Goal: Task Accomplishment & Management: Manage account settings

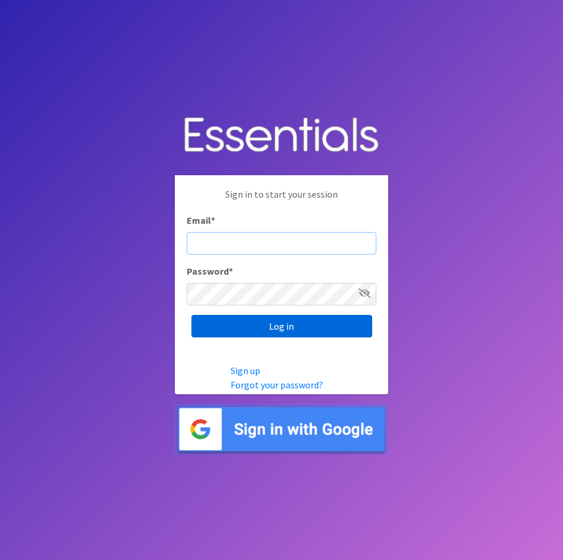
type input "[EMAIL_ADDRESS][DOMAIN_NAME]"
click at [262, 325] on input "Log in" at bounding box center [281, 326] width 181 height 23
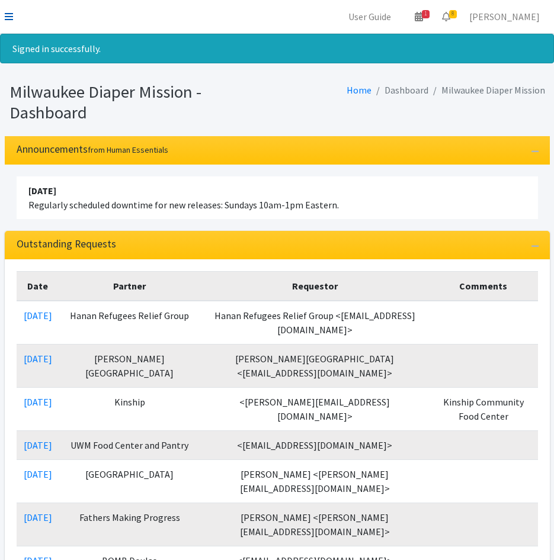
click at [11, 16] on icon at bounding box center [9, 16] width 8 height 9
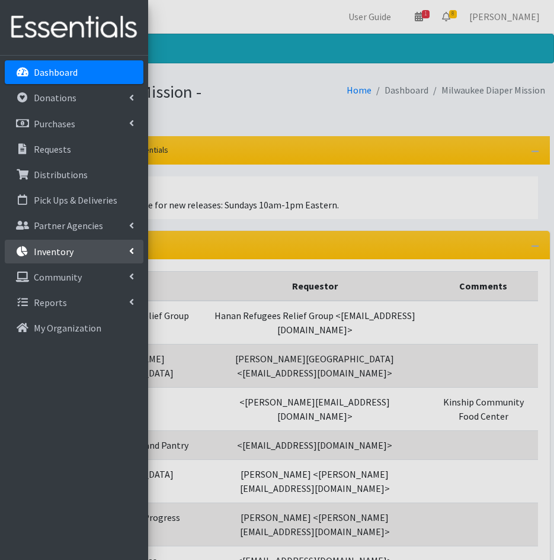
click at [79, 258] on link "Inventory" at bounding box center [74, 252] width 139 height 24
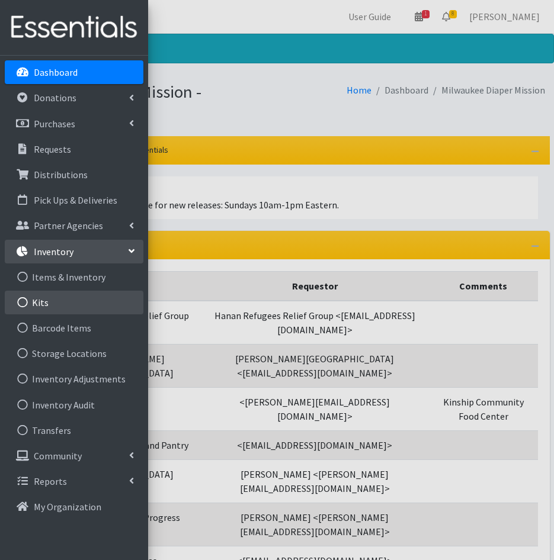
click at [71, 296] on link "Kits" at bounding box center [74, 303] width 139 height 24
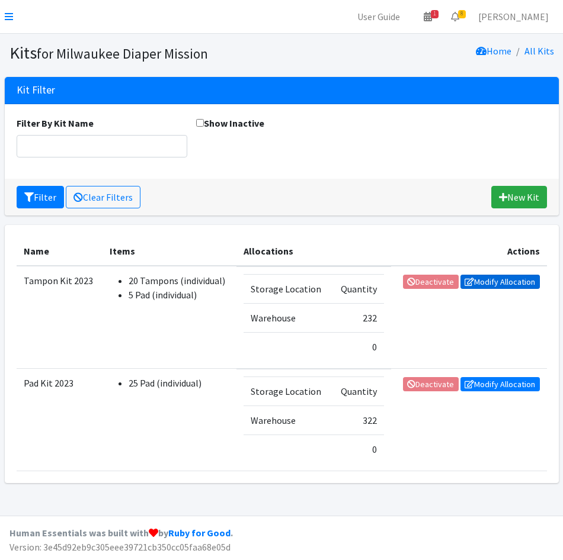
click at [486, 284] on link "Modify Allocation" at bounding box center [499, 282] width 79 height 14
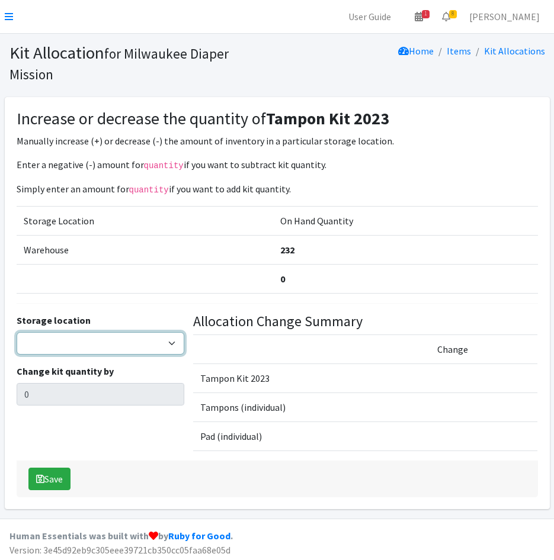
drag, startPoint x: 43, startPoint y: 346, endPoint x: 46, endPoint y: 351, distance: 6.1
click at [43, 346] on select "Warehouse" at bounding box center [101, 343] width 168 height 23
select select "126"
click at [17, 332] on select "Warehouse" at bounding box center [101, 343] width 168 height 23
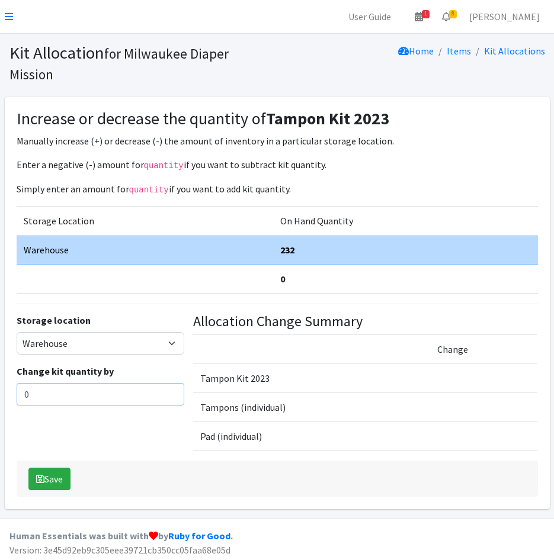
drag, startPoint x: 28, startPoint y: 398, endPoint x: 1, endPoint y: 380, distance: 33.0
click at [0, 398] on html "User Guide 1 1 Pick-ups remaining this week View Calendar 8 8 Requests 0 Partne…" at bounding box center [277, 281] width 554 height 563
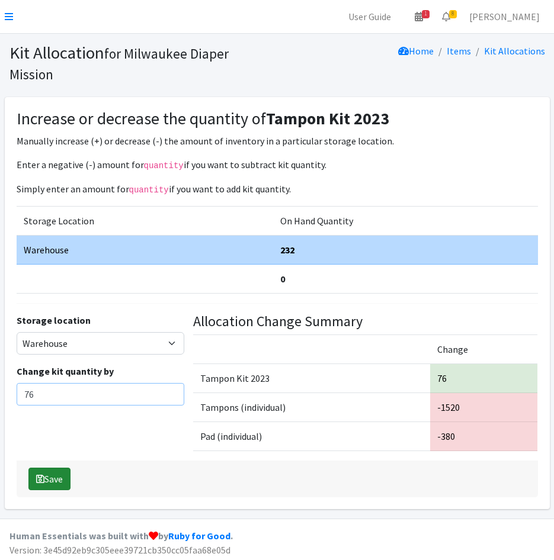
type input "76"
click at [46, 475] on button "Save" at bounding box center [49, 479] width 42 height 23
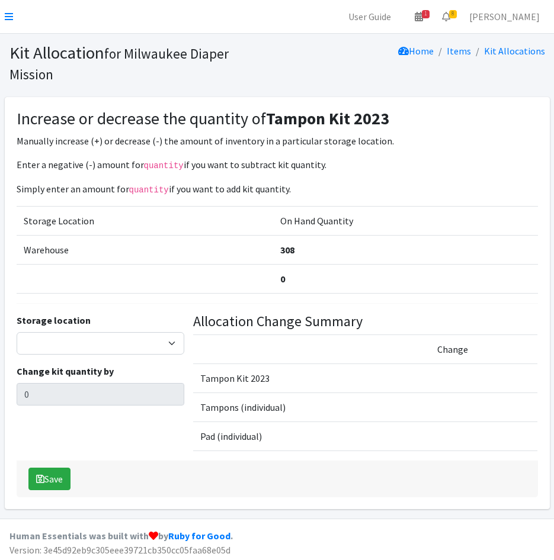
click at [14, 13] on nav "User Guide 1 1 Pick-ups remaining this week View Calendar 8 8 Requests 0 Partne…" at bounding box center [277, 17] width 554 height 34
click at [9, 19] on icon at bounding box center [9, 16] width 8 height 9
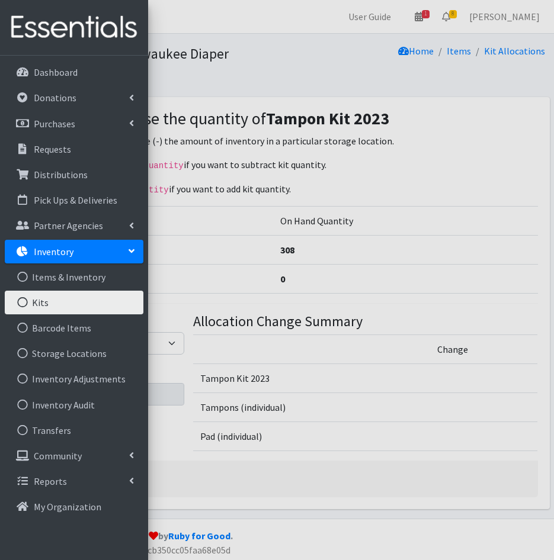
click at [44, 303] on link "Kits" at bounding box center [74, 303] width 139 height 24
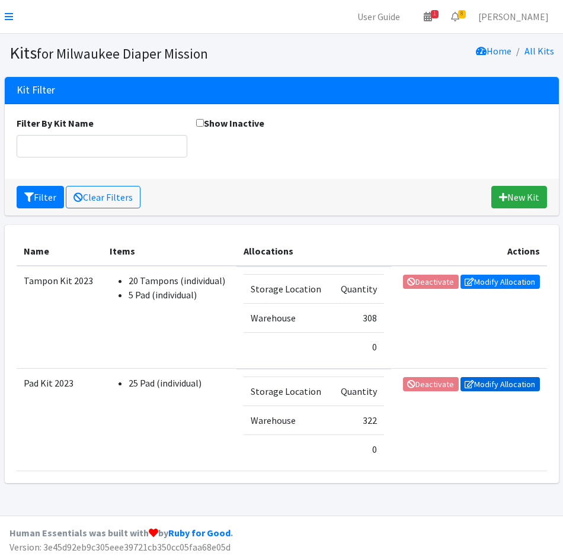
click at [486, 382] on link "Modify Allocation" at bounding box center [499, 384] width 79 height 14
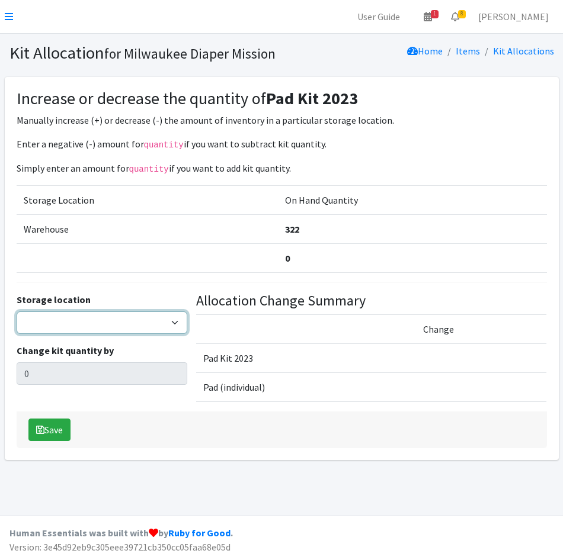
click at [109, 322] on select "Warehouse" at bounding box center [102, 323] width 171 height 23
select select "126"
click at [17, 312] on select "Warehouse" at bounding box center [102, 323] width 171 height 23
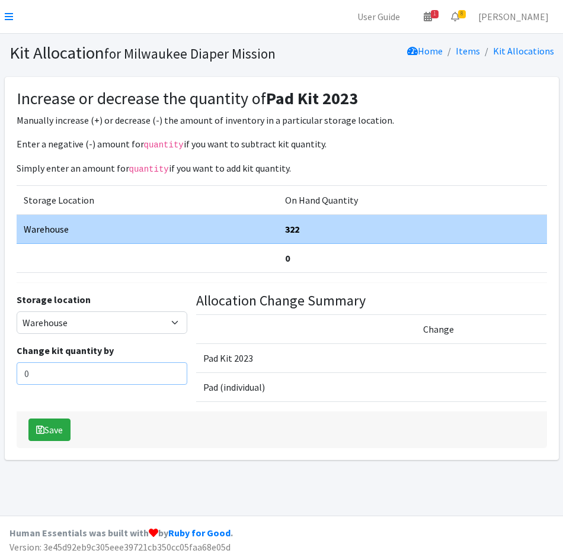
drag, startPoint x: 78, startPoint y: 369, endPoint x: -3, endPoint y: 367, distance: 80.6
click at [0, 367] on html "User Guide 1 1 Pick-ups remaining this week View Calendar 8 8 Requests 0 Partne…" at bounding box center [281, 280] width 563 height 560
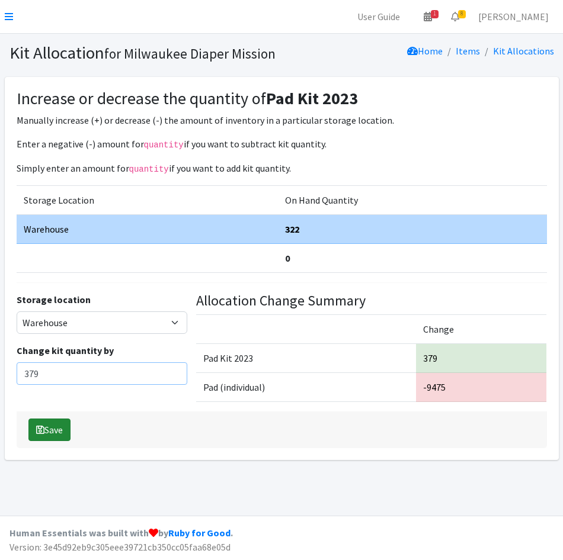
type input "379"
click at [44, 422] on button "Save" at bounding box center [49, 430] width 42 height 23
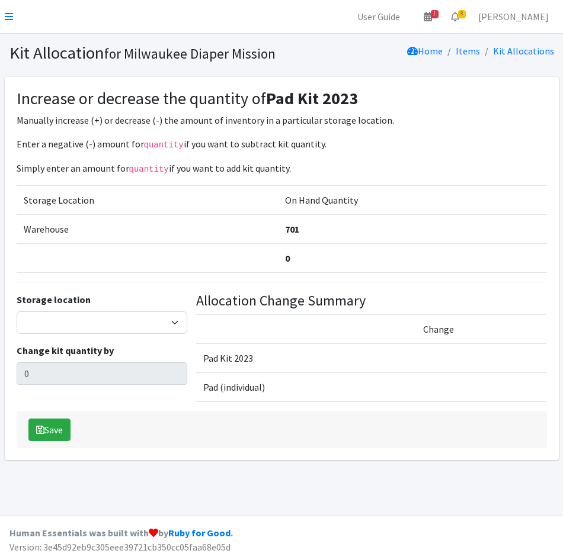
click at [413, 148] on p "Enter a negative (-) amount for quantity if you want to subtract kit quantity." at bounding box center [282, 144] width 530 height 15
click at [466, 12] on span "8" at bounding box center [462, 14] width 8 height 8
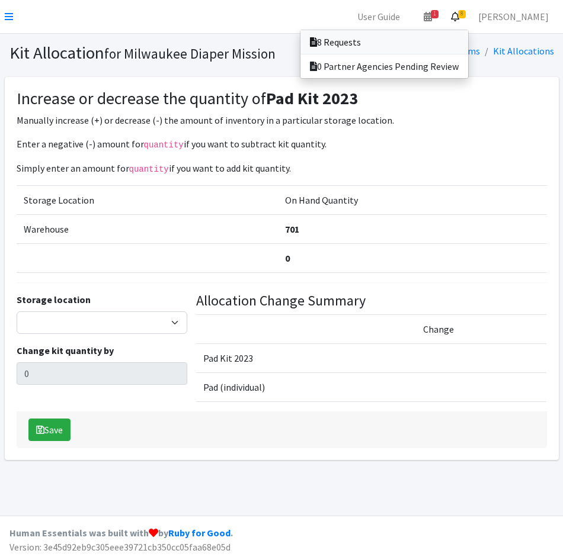
click at [468, 34] on link "8 Requests" at bounding box center [384, 42] width 168 height 24
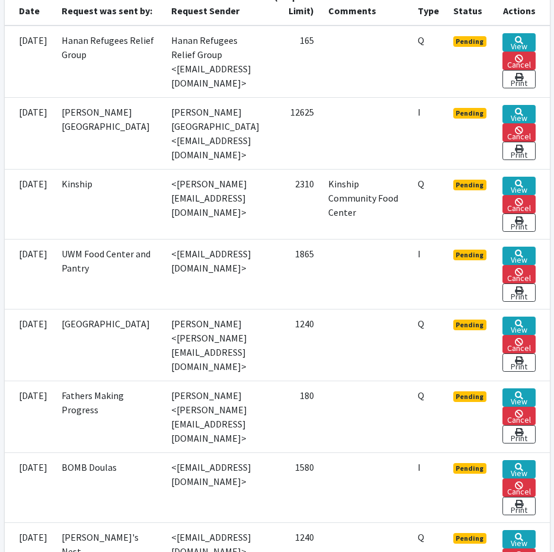
scroll to position [355, 0]
